Goal: Communication & Community: Answer question/provide support

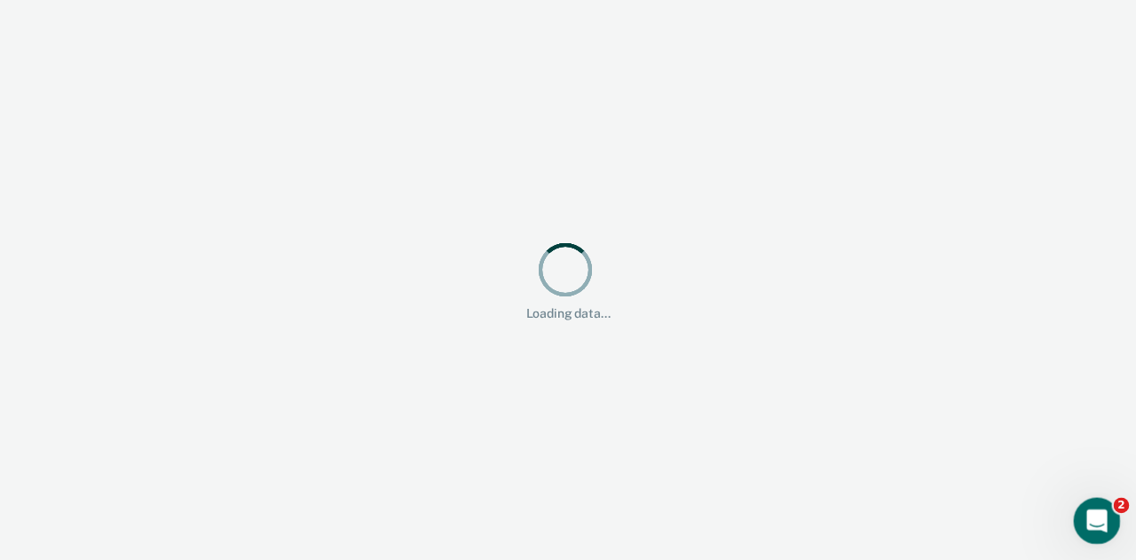
click at [1103, 513] on icon "Open Intercom Messenger" at bounding box center [1094, 518] width 29 height 29
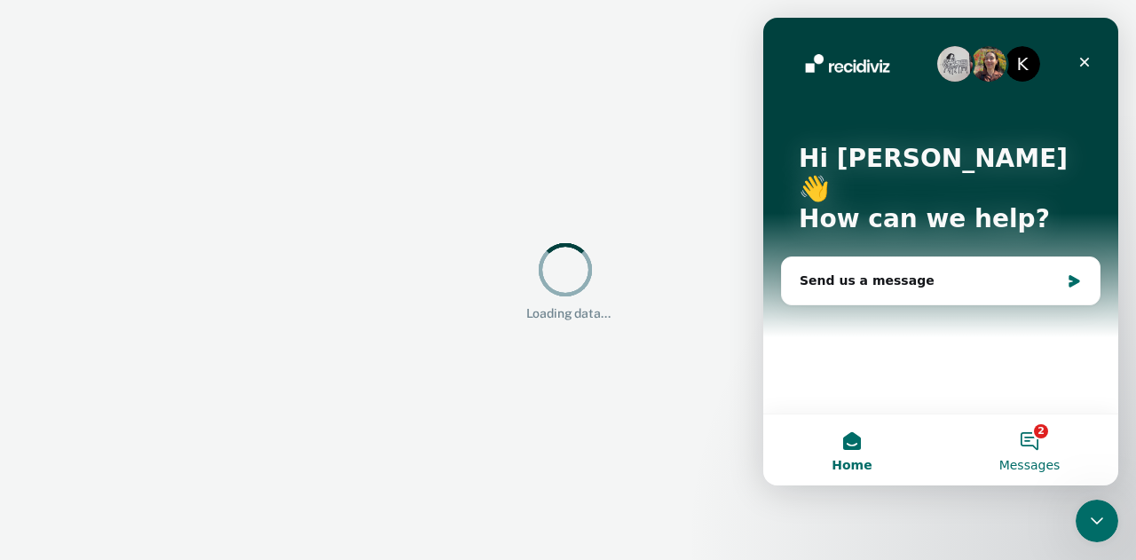
click at [1033, 441] on button "2 Messages" at bounding box center [1030, 450] width 178 height 71
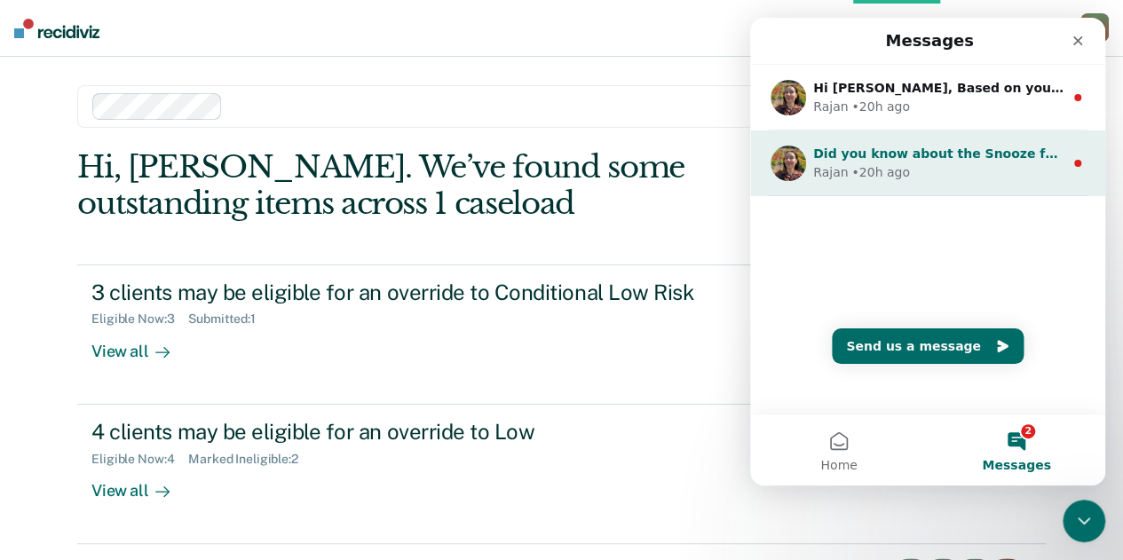
click at [967, 170] on div "[PERSON_NAME] • 20h ago" at bounding box center [938, 172] width 250 height 19
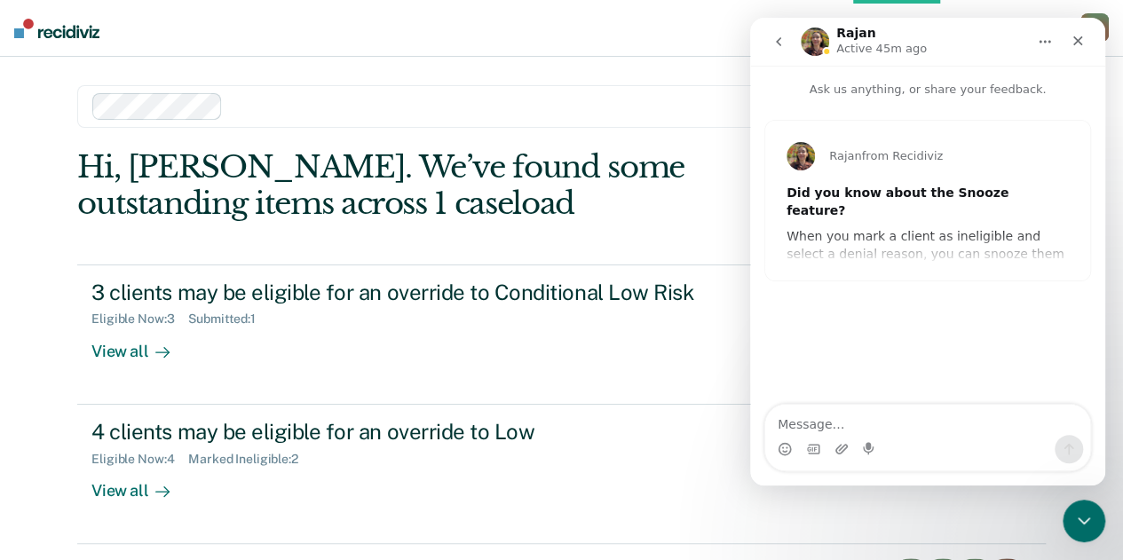
click at [947, 262] on div "[PERSON_NAME] from Recidiviz Did you know about the Snooze feature? When you ma…" at bounding box center [927, 201] width 325 height 160
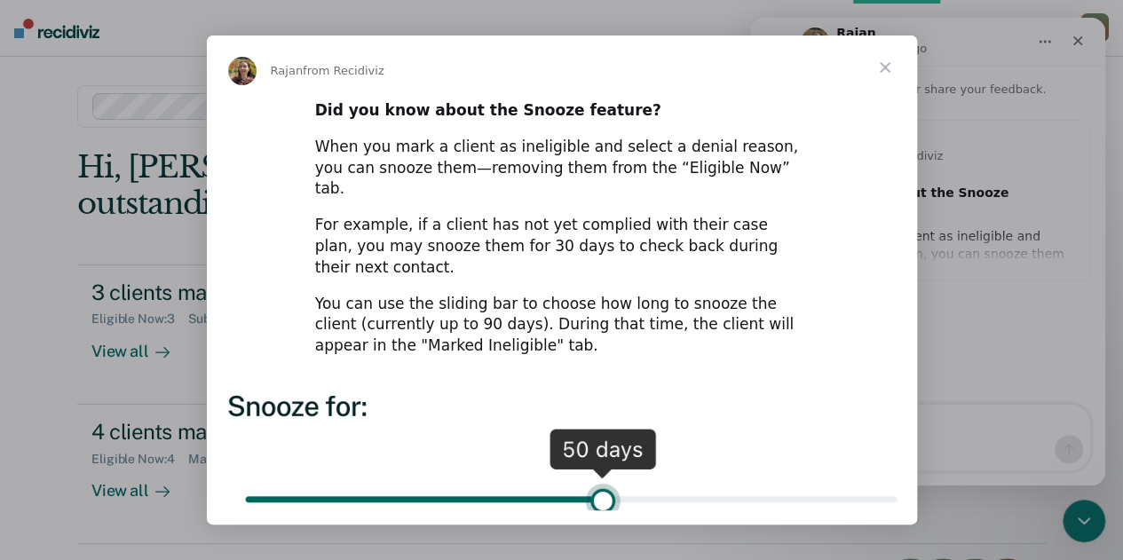
click at [887, 70] on span "Close" at bounding box center [885, 68] width 64 height 64
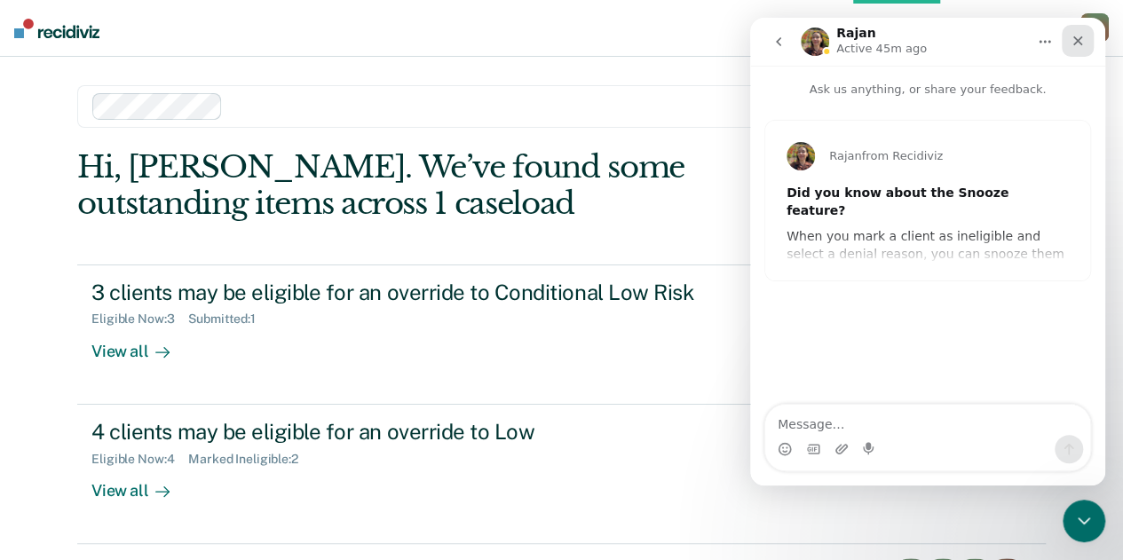
click at [1083, 39] on icon "Close" at bounding box center [1078, 41] width 14 height 14
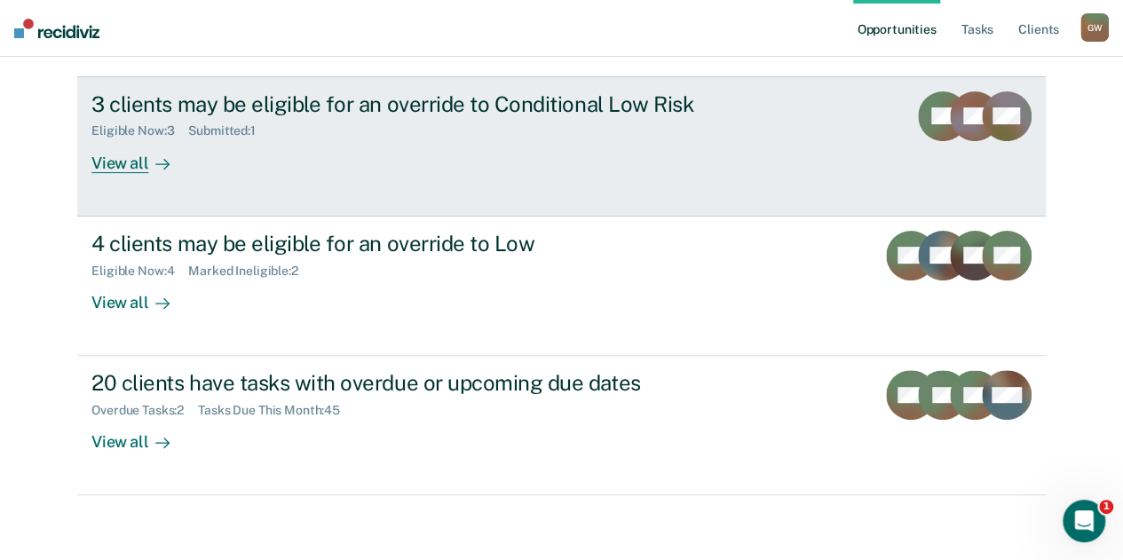
scroll to position [193, 0]
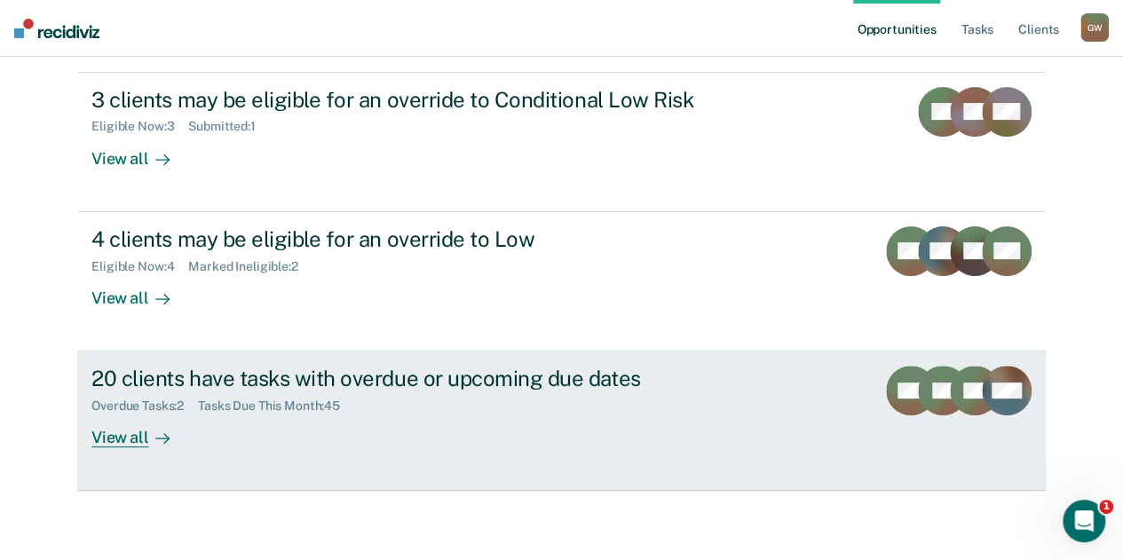
click at [433, 376] on div "20 clients have tasks with overdue or upcoming due dates" at bounding box center [402, 379] width 623 height 26
